Goal: Task Accomplishment & Management: Use online tool/utility

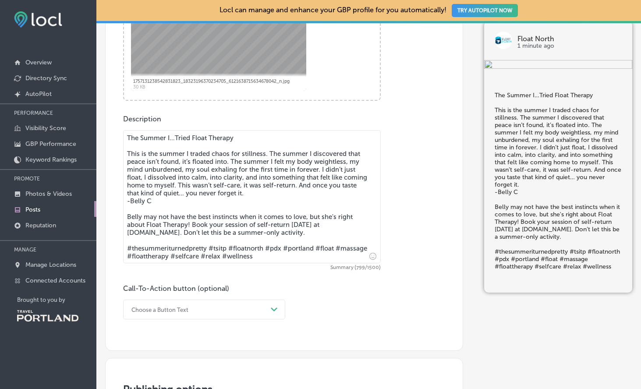
scroll to position [350, 0]
click at [228, 301] on div "option Book focused, 2 of 7. 7 results available. Use Up and Down to choose opt…" at bounding box center [204, 309] width 162 height 20
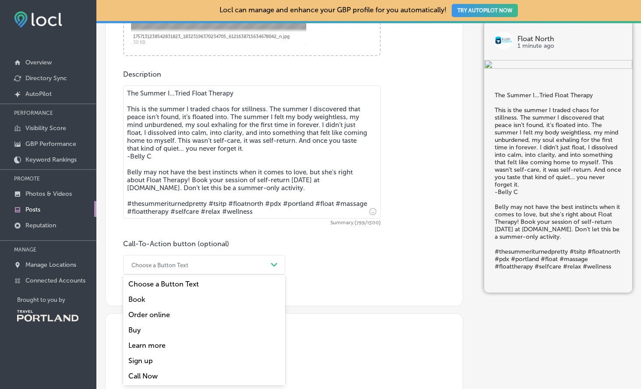
click at [192, 293] on div "Book" at bounding box center [204, 299] width 162 height 15
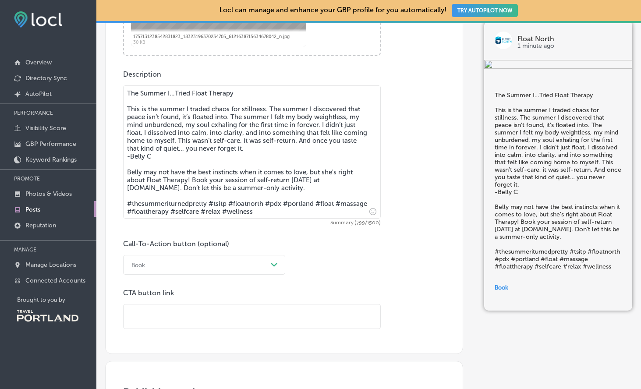
click at [207, 317] on input "text" at bounding box center [252, 316] width 257 height 24
paste input "[URL][DOMAIN_NAME]"
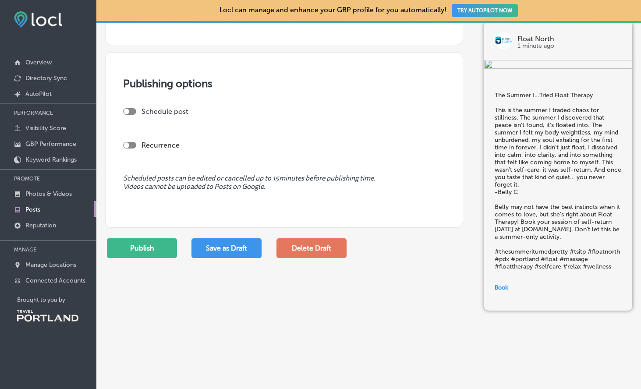
scroll to position [748, 0]
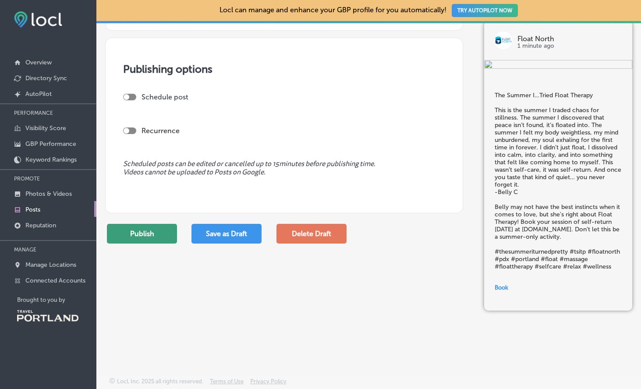
type input "[URL][DOMAIN_NAME]"
click at [152, 234] on button "Publish" at bounding box center [142, 234] width 70 height 20
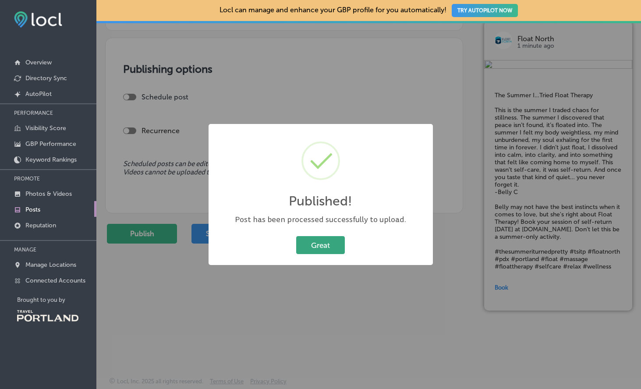
click at [336, 247] on button "Great" at bounding box center [320, 245] width 49 height 18
